Goal: Check status: Check status

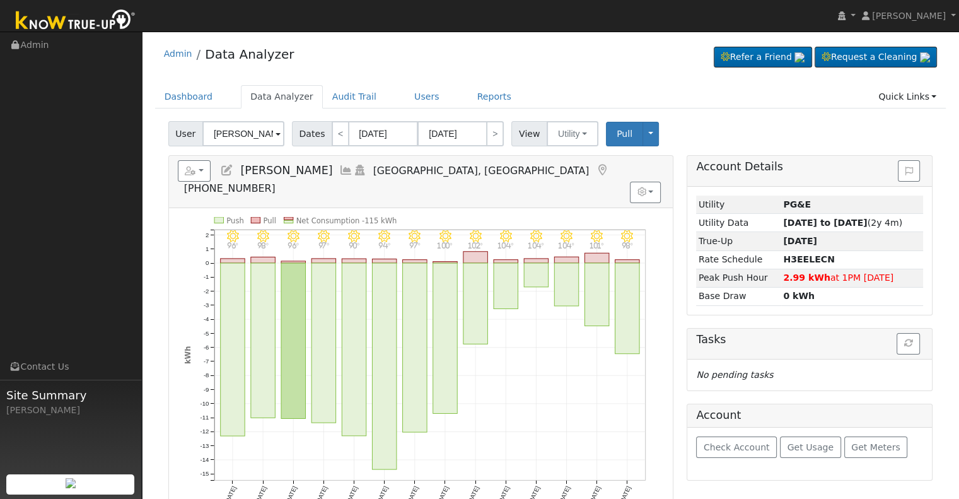
click at [339, 167] on icon at bounding box center [346, 170] width 14 height 11
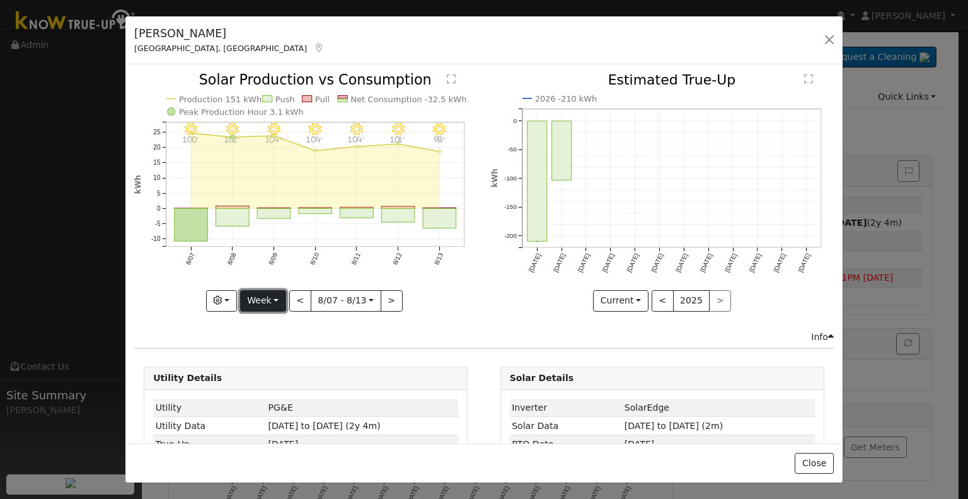
click at [282, 292] on button "Week" at bounding box center [263, 300] width 46 height 21
click at [292, 360] on link "Month" at bounding box center [285, 361] width 88 height 18
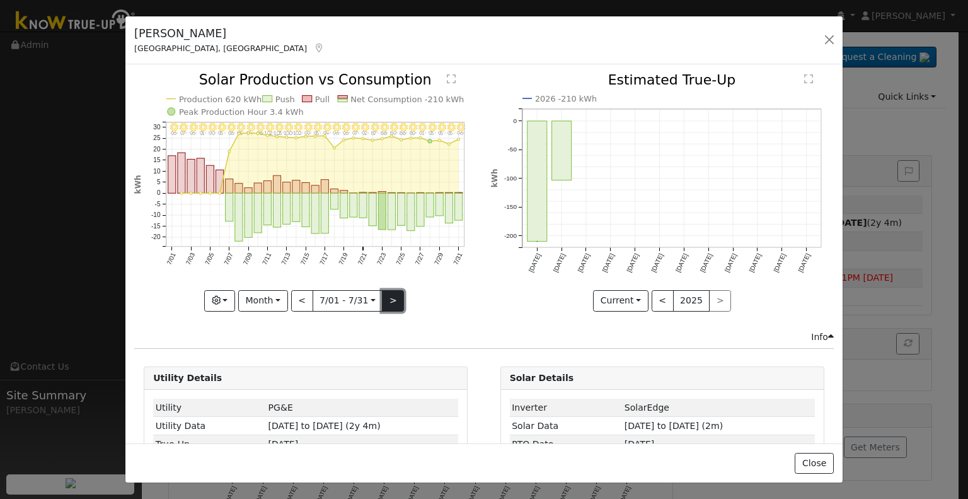
click at [386, 298] on button ">" at bounding box center [393, 300] width 22 height 21
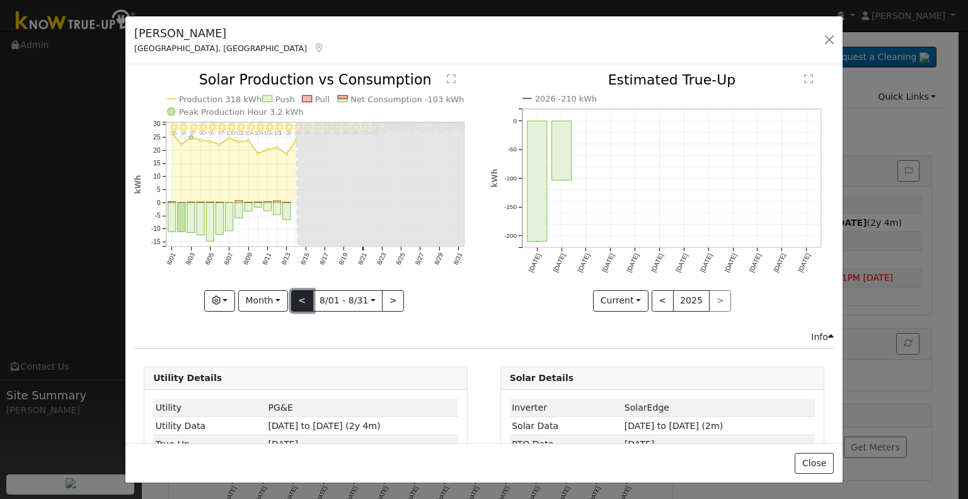
click at [302, 297] on button "<" at bounding box center [302, 300] width 22 height 21
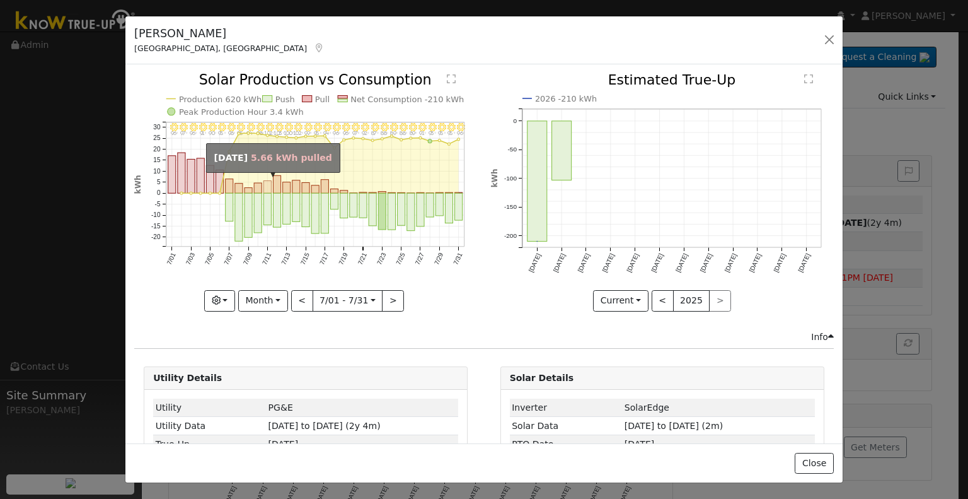
click at [270, 184] on icon "7/31 - Clear 96° 7/30 - Clear 95° 7/29 - Clear 95° 7/28 - Clear 93° 7/27 - Clea…" at bounding box center [305, 191] width 343 height 236
click at [228, 186] on rect "onclick=""" at bounding box center [230, 186] width 8 height 14
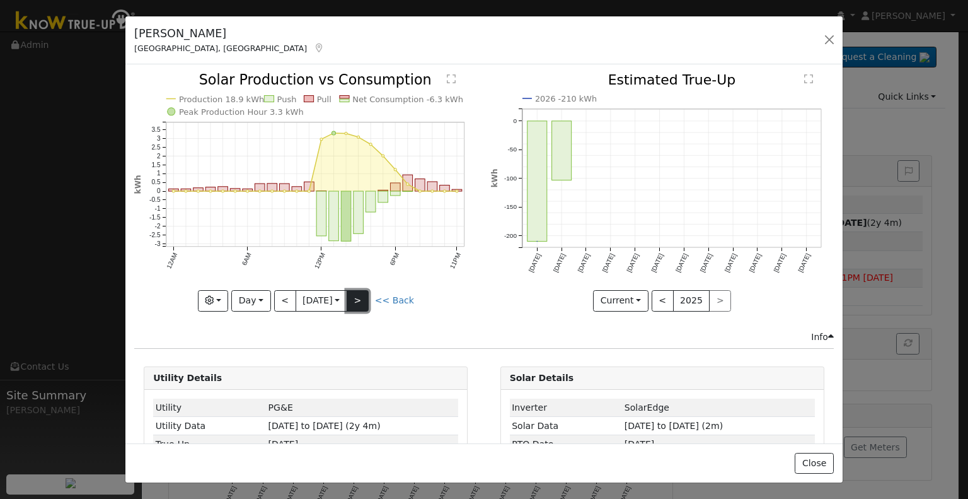
click at [366, 290] on button ">" at bounding box center [358, 300] width 22 height 21
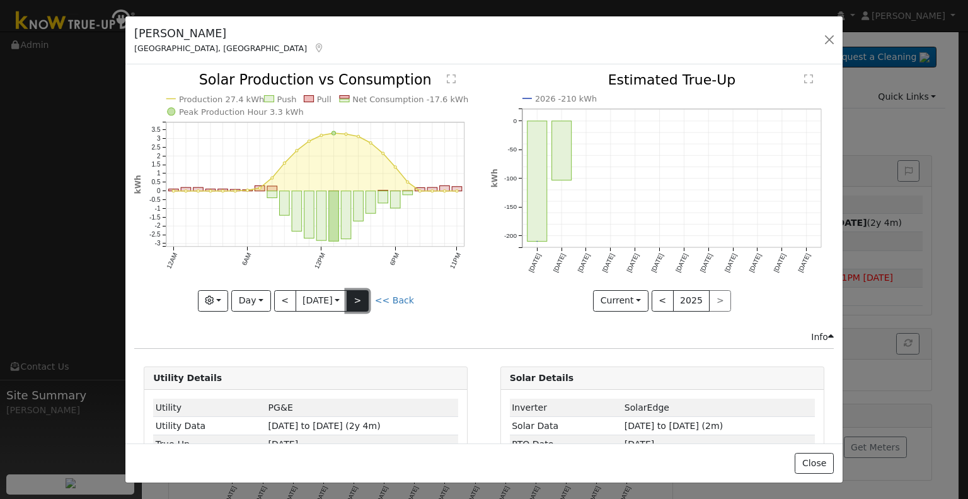
click at [366, 290] on button ">" at bounding box center [358, 300] width 22 height 21
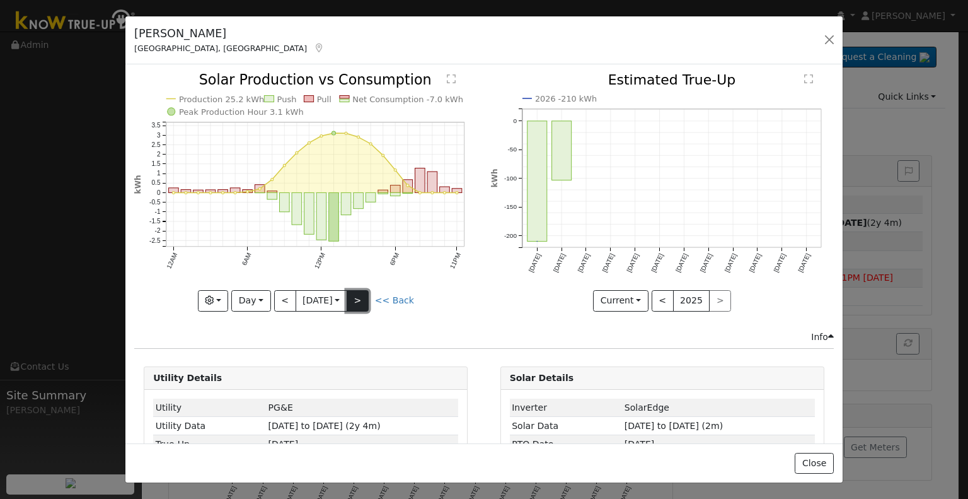
click at [366, 290] on button ">" at bounding box center [358, 300] width 22 height 21
click at [402, 303] on icon "Production 26.1 kWh Push Pull Net Consumption -12.1 kWh Peak Production Hour 3.…" at bounding box center [305, 191] width 343 height 236
click at [403, 295] on link "<< Back" at bounding box center [394, 300] width 39 height 10
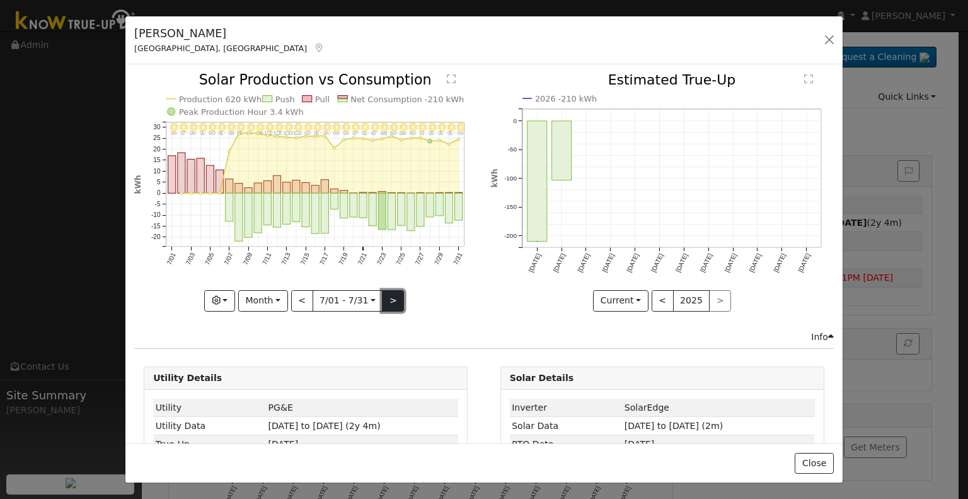
click at [386, 292] on button ">" at bounding box center [393, 300] width 22 height 21
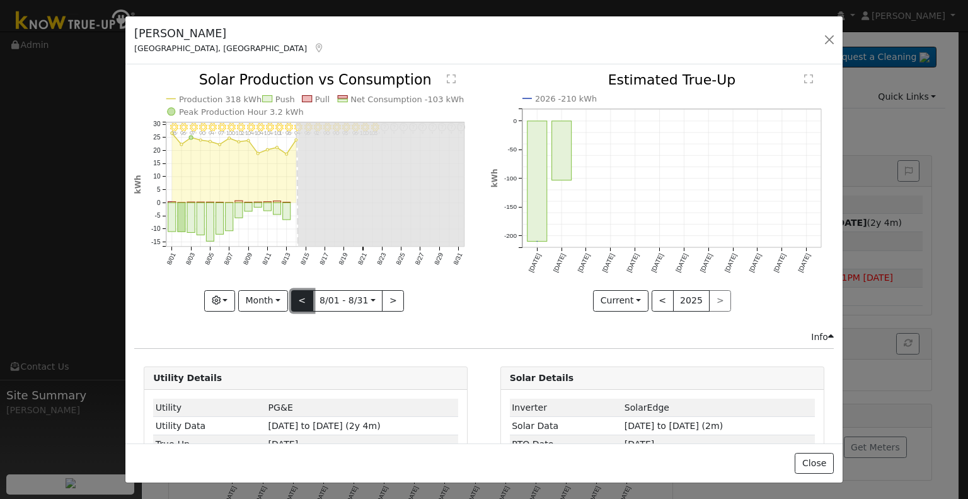
click at [306, 296] on button "<" at bounding box center [302, 300] width 22 height 21
type input "[DATE]"
